Goal: Information Seeking & Learning: Learn about a topic

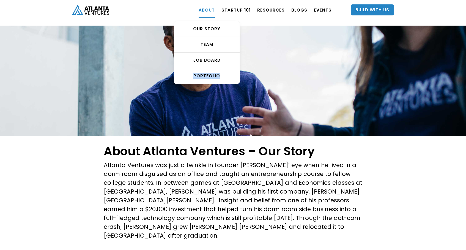
click at [215, 8] on link "ABOUT" at bounding box center [207, 9] width 16 height 15
click at [207, 76] on div "PORTFOLIO" at bounding box center [207, 76] width 66 height 6
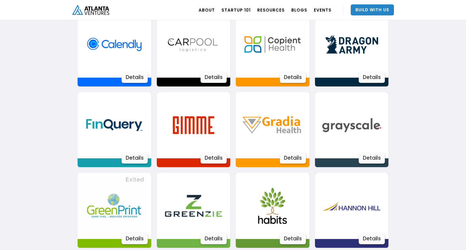
scroll to position [488, 0]
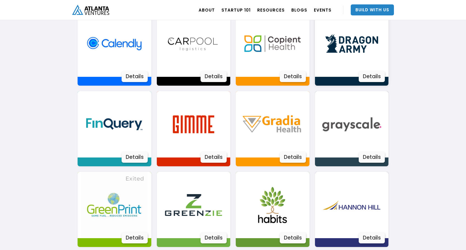
click at [367, 76] on div "Details" at bounding box center [372, 76] width 26 height 11
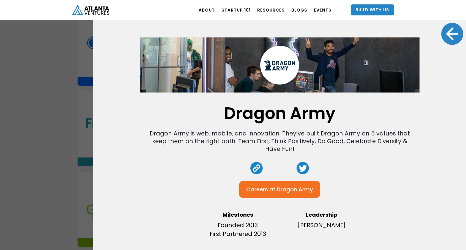
scroll to position [0, 0]
click at [452, 29] on div at bounding box center [452, 34] width 22 height 22
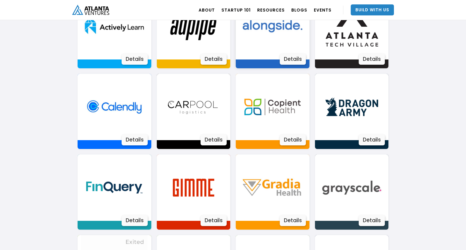
scroll to position [427, 0]
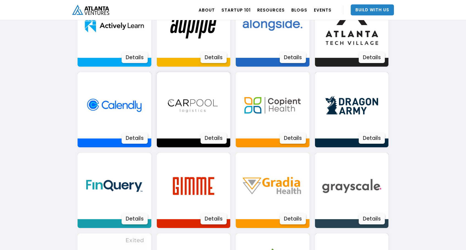
click at [217, 137] on div "Details" at bounding box center [214, 138] width 26 height 11
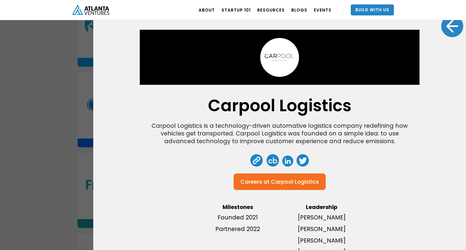
scroll to position [7, 0]
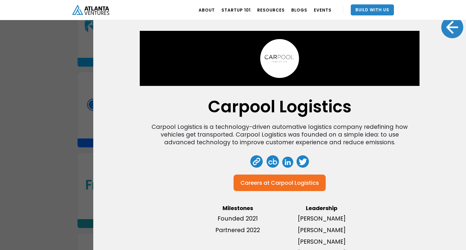
click at [448, 26] on div at bounding box center [452, 27] width 22 height 22
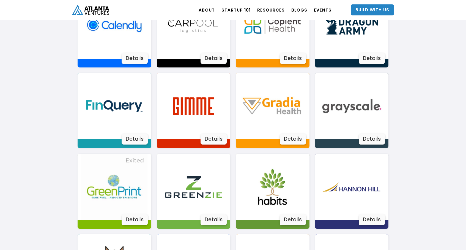
scroll to position [511, 0]
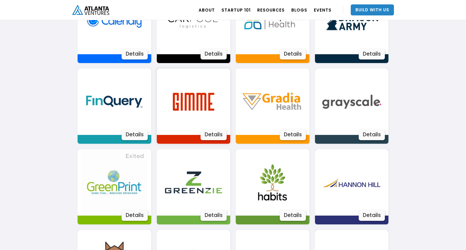
click at [215, 134] on div "Details" at bounding box center [214, 134] width 26 height 11
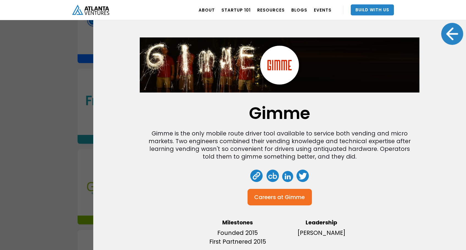
click at [452, 37] on div at bounding box center [452, 34] width 22 height 22
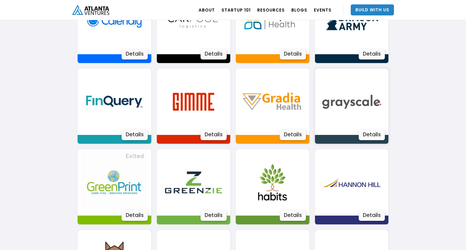
click at [378, 133] on div "Details" at bounding box center [372, 134] width 26 height 11
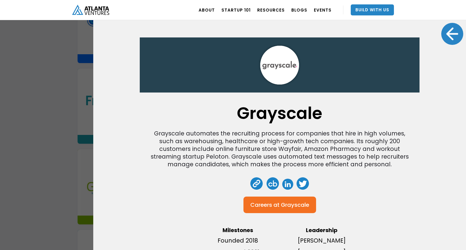
click at [452, 35] on div at bounding box center [452, 34] width 22 height 22
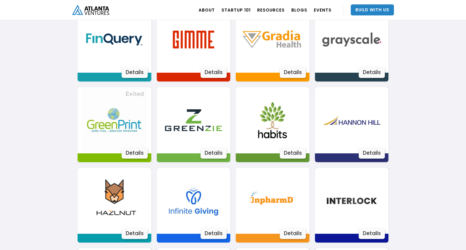
scroll to position [583, 0]
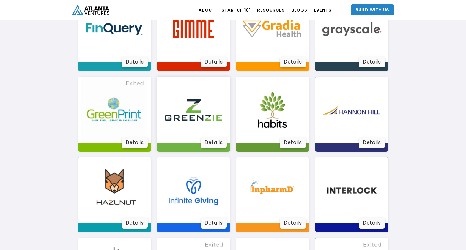
click at [207, 143] on div "Details" at bounding box center [214, 142] width 26 height 11
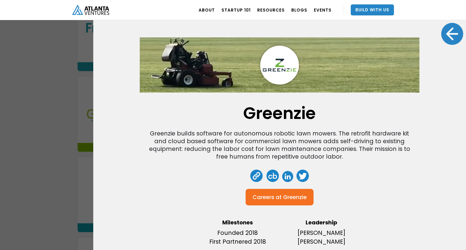
click at [454, 34] on div at bounding box center [452, 34] width 22 height 22
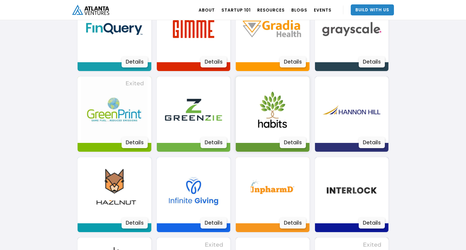
click at [296, 141] on div "Details" at bounding box center [293, 142] width 26 height 11
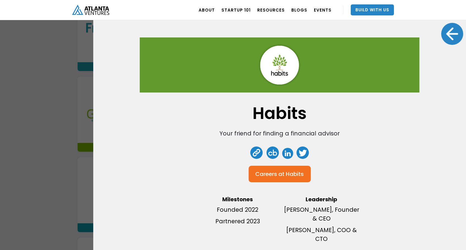
click at [453, 33] on div at bounding box center [452, 34] width 22 height 22
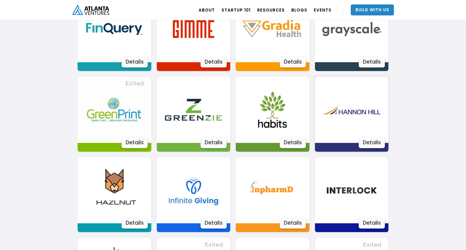
click at [373, 142] on div "Details" at bounding box center [372, 142] width 26 height 11
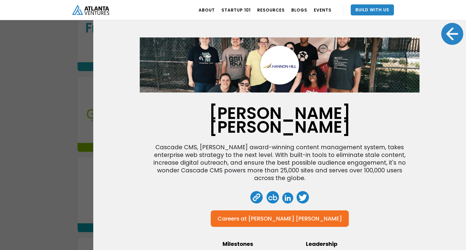
click at [451, 34] on div at bounding box center [452, 34] width 22 height 22
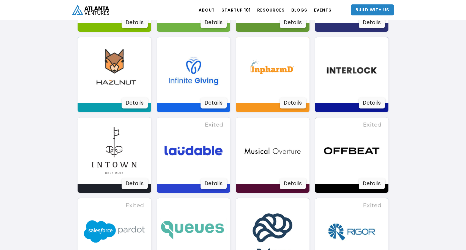
scroll to position [724, 0]
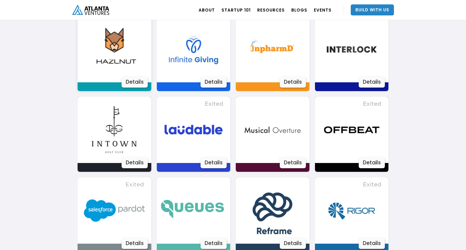
click at [138, 83] on div "Details" at bounding box center [135, 82] width 26 height 11
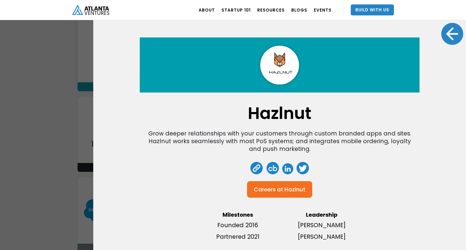
click at [453, 32] on div at bounding box center [452, 34] width 22 height 22
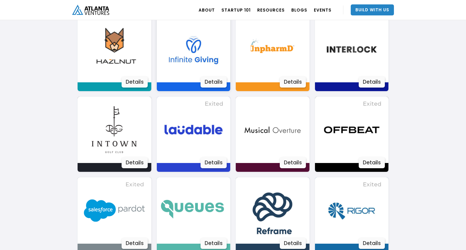
click at [215, 82] on div "Details" at bounding box center [214, 82] width 26 height 11
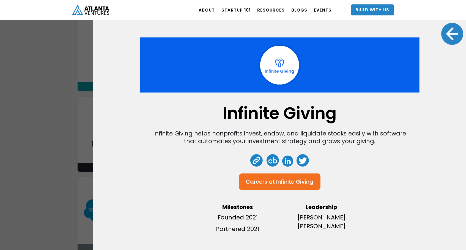
click at [451, 42] on div at bounding box center [452, 34] width 22 height 22
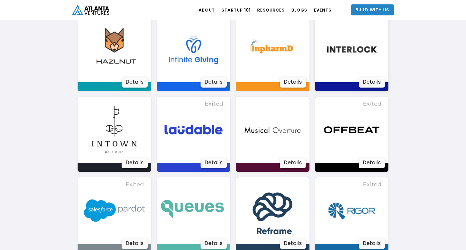
click at [368, 83] on div "Details" at bounding box center [372, 82] width 26 height 11
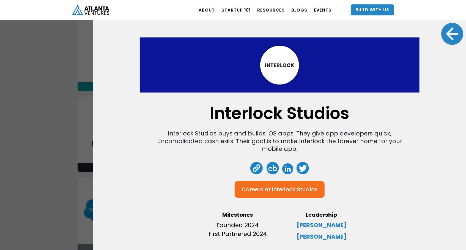
click at [452, 35] on div at bounding box center [452, 34] width 22 height 22
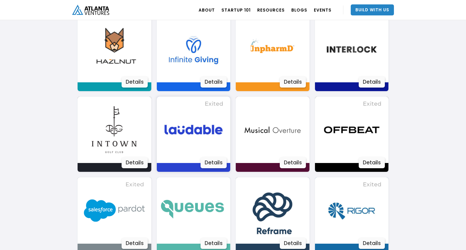
click at [218, 161] on div "Details" at bounding box center [214, 162] width 26 height 11
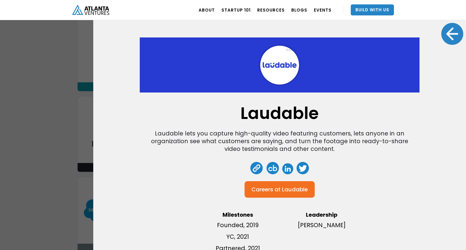
click at [455, 34] on div at bounding box center [452, 34] width 22 height 22
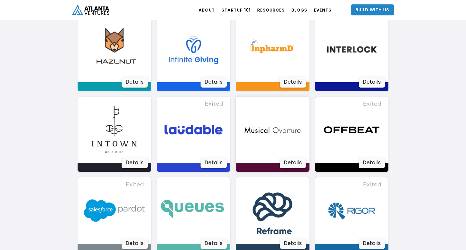
click at [293, 163] on div "Details" at bounding box center [293, 162] width 26 height 11
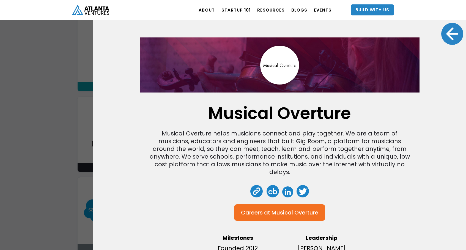
click at [453, 34] on div at bounding box center [452, 34] width 22 height 22
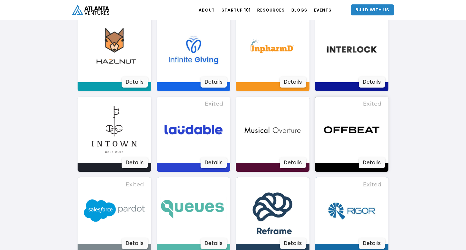
click at [372, 162] on div "Details" at bounding box center [372, 162] width 26 height 11
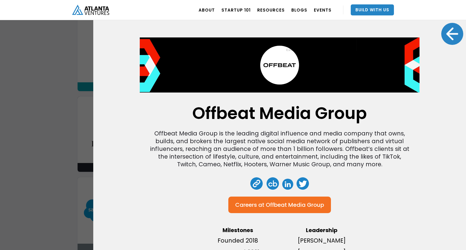
click at [455, 36] on div at bounding box center [452, 34] width 22 height 22
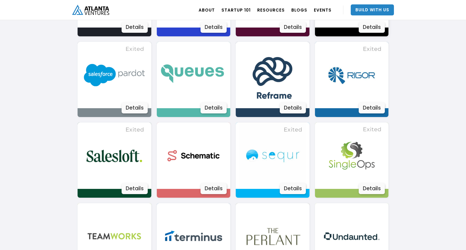
scroll to position [861, 0]
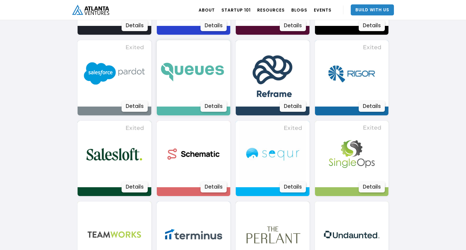
click at [216, 107] on div "Details" at bounding box center [214, 106] width 26 height 11
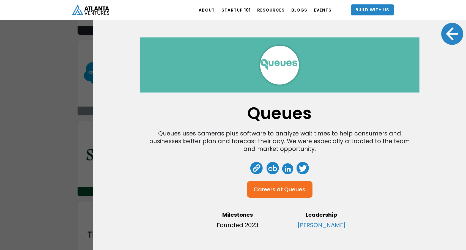
click at [452, 36] on div at bounding box center [452, 34] width 22 height 22
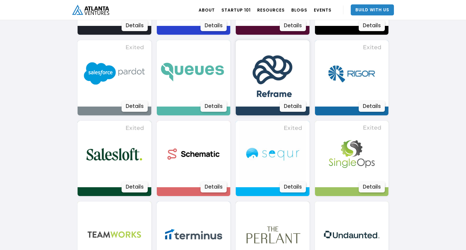
click at [295, 107] on div "Details" at bounding box center [293, 106] width 26 height 11
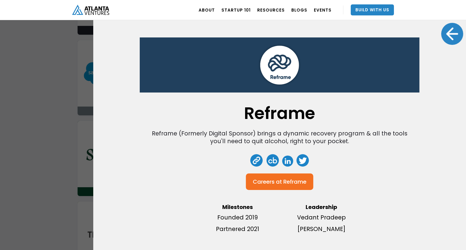
click at [456, 32] on div at bounding box center [452, 34] width 22 height 22
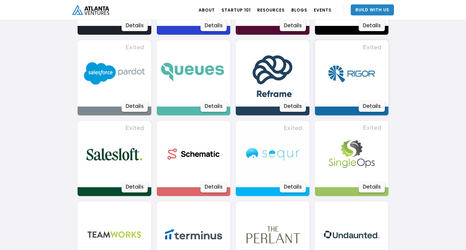
click at [370, 106] on div "Details" at bounding box center [372, 106] width 26 height 11
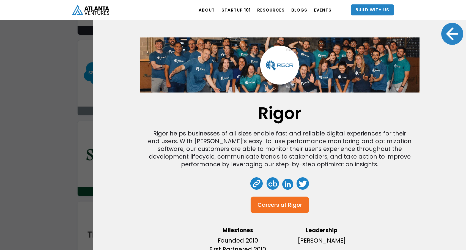
click at [453, 35] on div at bounding box center [452, 34] width 22 height 22
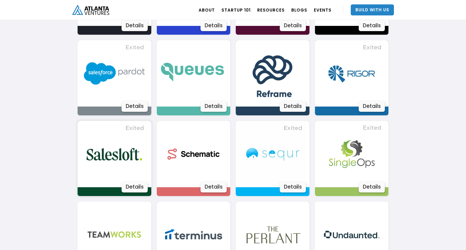
click at [135, 187] on div "Details" at bounding box center [135, 186] width 26 height 11
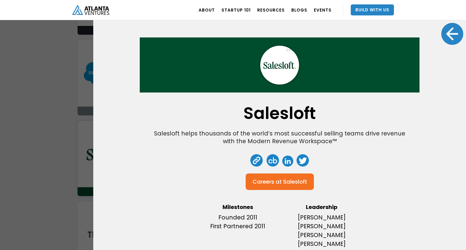
click at [451, 34] on div at bounding box center [452, 34] width 22 height 22
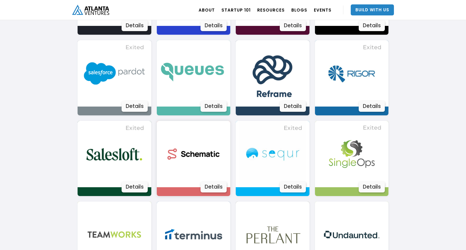
click at [211, 183] on div "Details" at bounding box center [214, 186] width 26 height 11
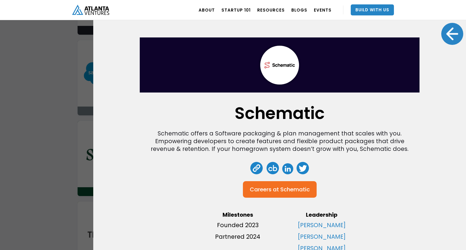
click at [447, 44] on div "Schematic Schematic offers a Software packaging & plan management that scales w…" at bounding box center [279, 125] width 373 height 250
click at [451, 27] on div at bounding box center [452, 34] width 22 height 22
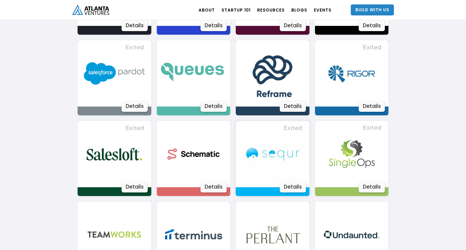
click at [295, 185] on div "Details" at bounding box center [293, 186] width 26 height 11
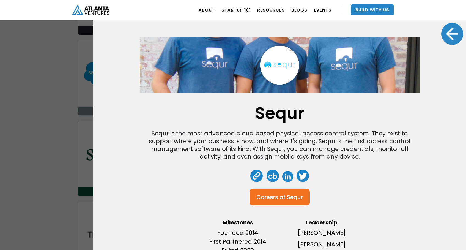
click at [450, 38] on div at bounding box center [452, 34] width 22 height 22
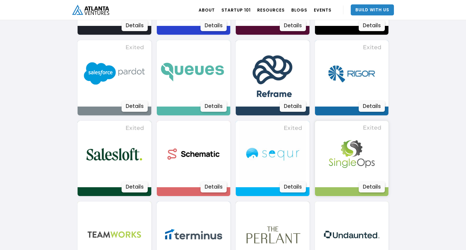
click at [371, 186] on div "Details" at bounding box center [372, 186] width 26 height 11
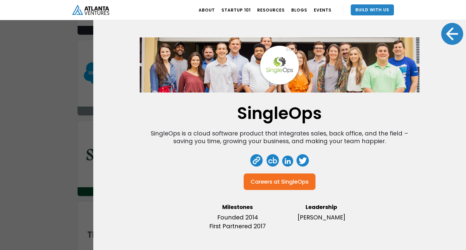
click at [454, 34] on div at bounding box center [452, 34] width 22 height 22
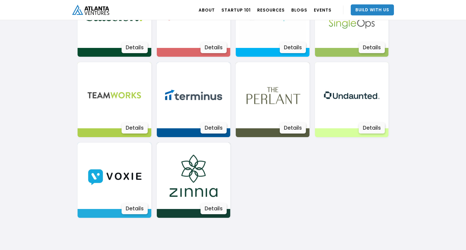
scroll to position [1006, 0]
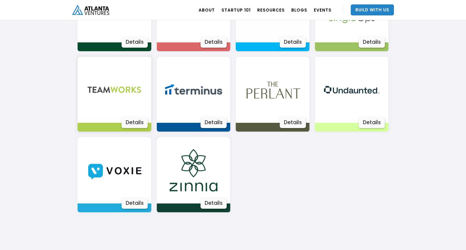
click at [137, 122] on div "Details" at bounding box center [135, 122] width 26 height 11
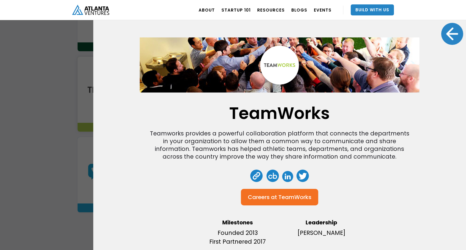
click at [454, 36] on div at bounding box center [452, 34] width 22 height 22
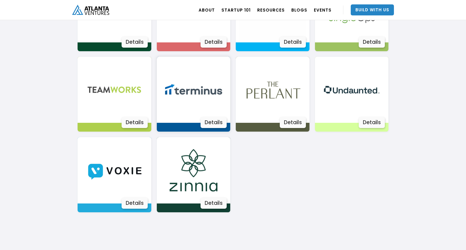
click at [217, 123] on div "Details" at bounding box center [214, 122] width 26 height 11
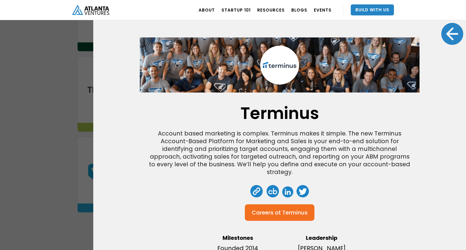
click at [454, 34] on div at bounding box center [452, 34] width 22 height 22
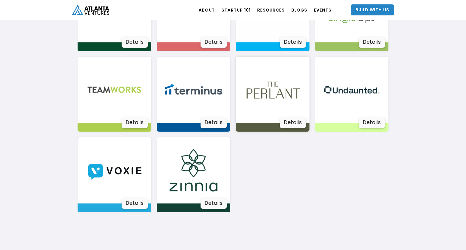
click at [297, 124] on div "Details" at bounding box center [293, 122] width 26 height 11
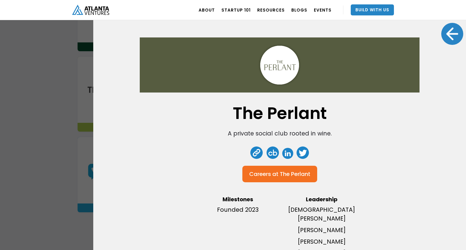
click at [457, 32] on div at bounding box center [452, 34] width 22 height 22
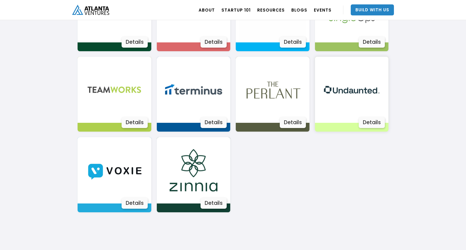
click at [370, 119] on div "Details" at bounding box center [372, 122] width 26 height 11
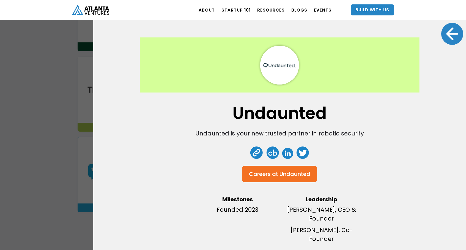
click at [454, 30] on div at bounding box center [452, 34] width 22 height 22
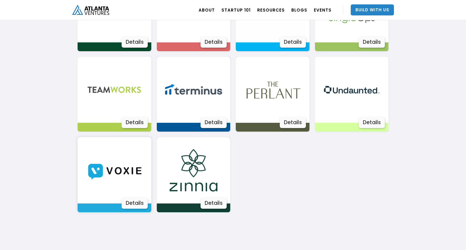
click at [139, 205] on div "Details" at bounding box center [135, 203] width 26 height 11
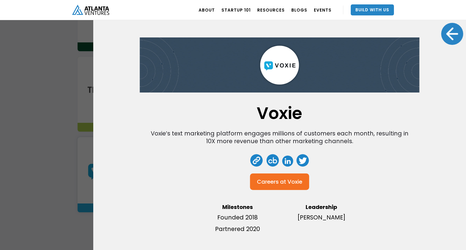
click at [455, 34] on div at bounding box center [452, 34] width 22 height 22
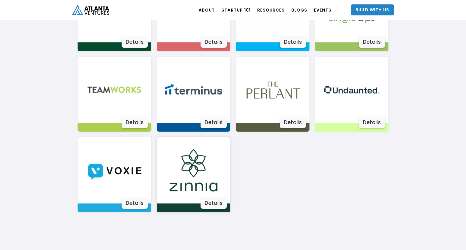
click at [210, 201] on div "Details" at bounding box center [214, 203] width 26 height 11
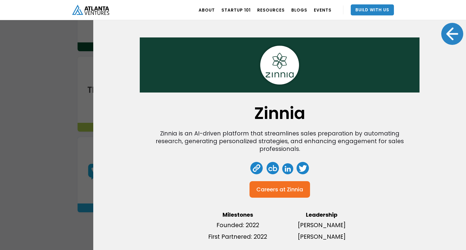
click at [452, 33] on div at bounding box center [452, 34] width 22 height 22
